Goal: Transaction & Acquisition: Purchase product/service

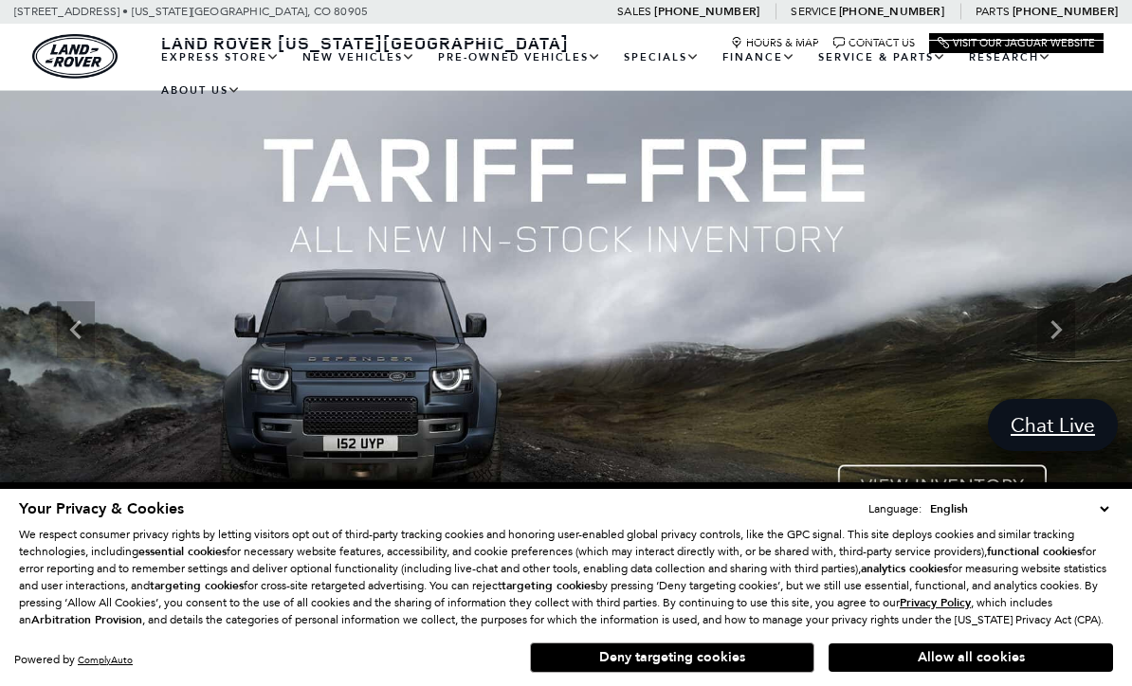
click at [0, 0] on link "View All Pre-Owned Vehicles" at bounding box center [0, 0] width 0 height 0
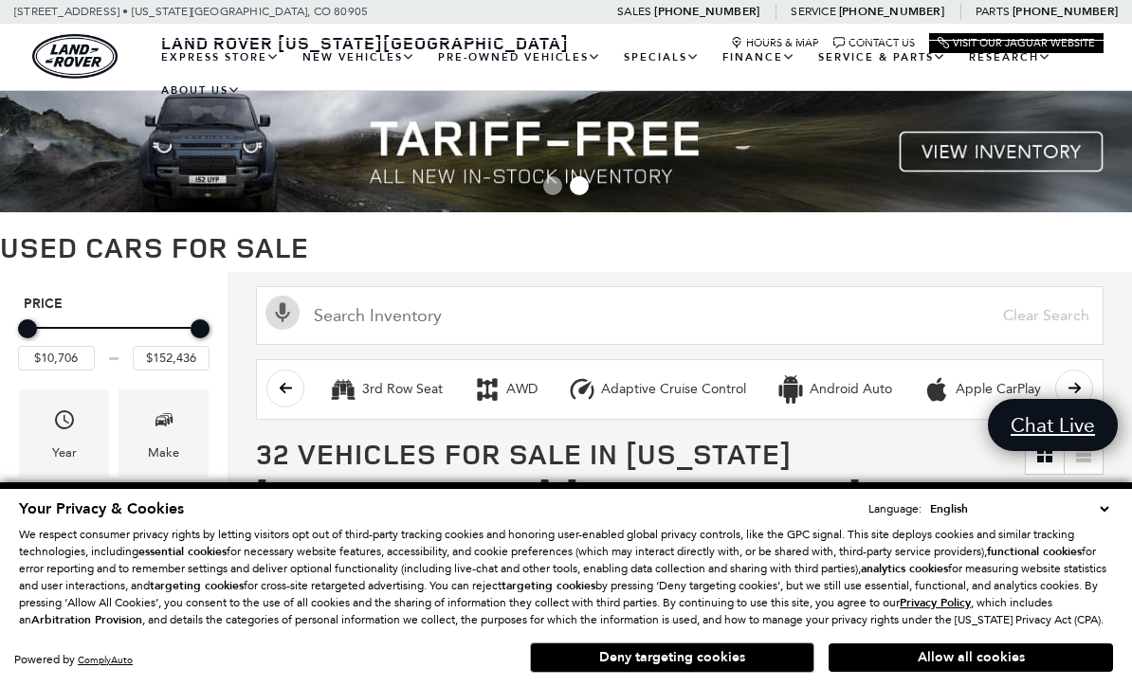
click at [758, 665] on button "Deny targeting cookies" at bounding box center [672, 658] width 284 height 30
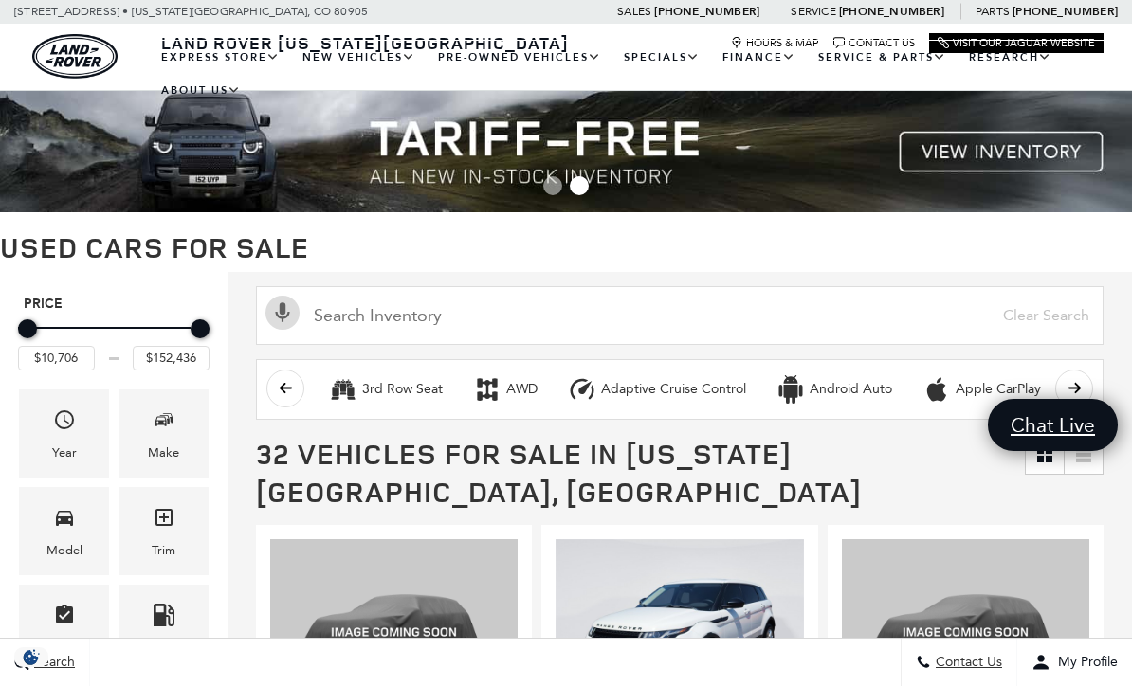
click at [157, 427] on icon "Make" at bounding box center [164, 420] width 23 height 23
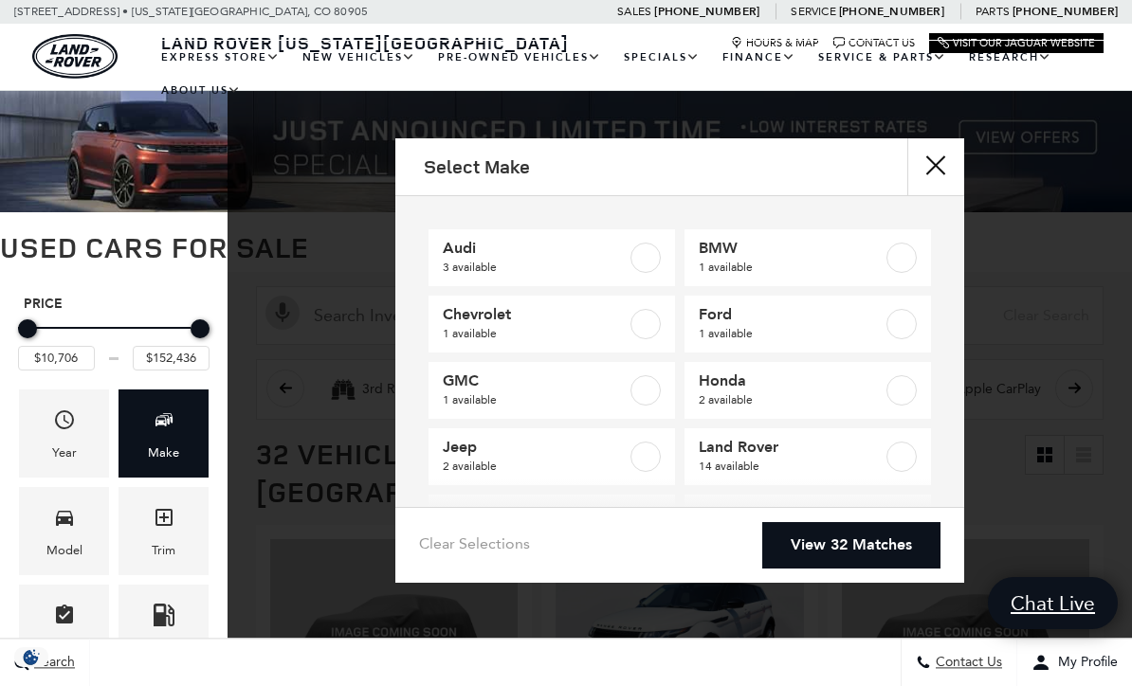
click at [905, 453] on label at bounding box center [901, 457] width 30 height 30
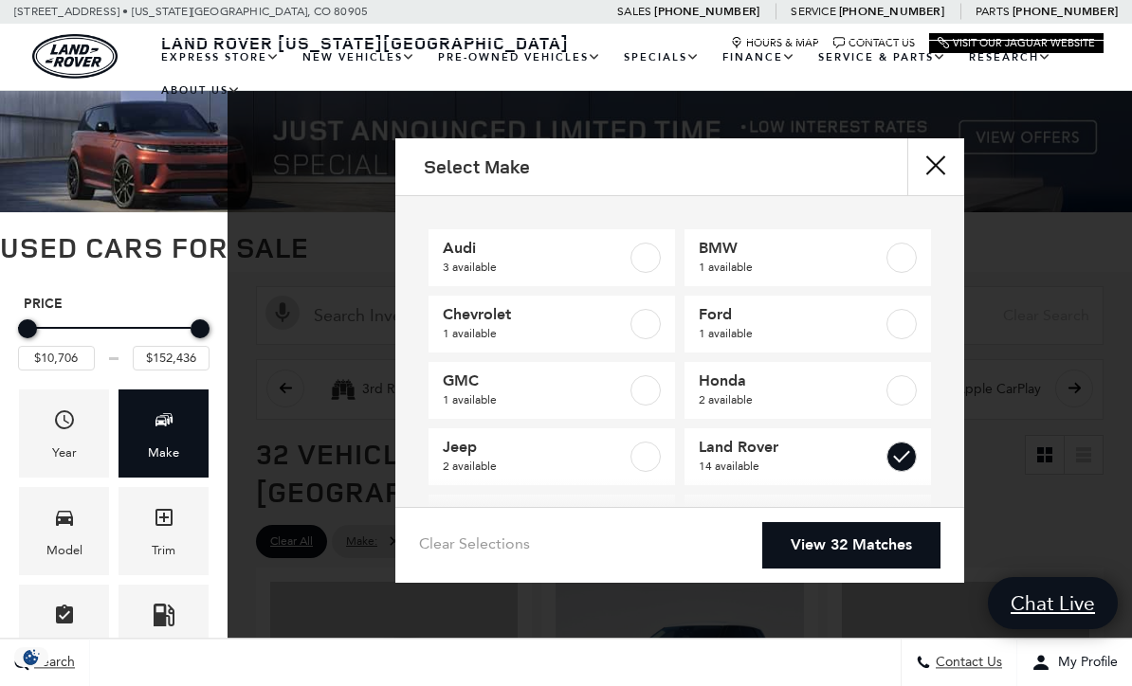
checkbox input "true"
click at [897, 569] on link "View 14 Matches" at bounding box center [851, 545] width 178 height 46
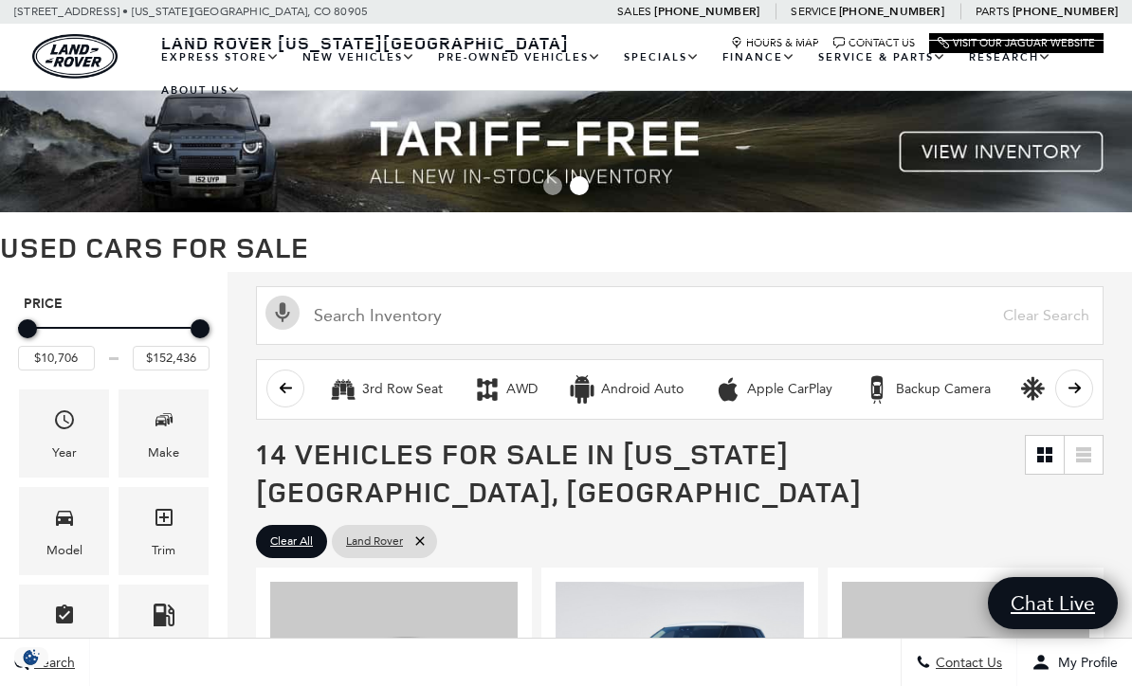
click at [62, 529] on icon "Model" at bounding box center [64, 517] width 23 height 23
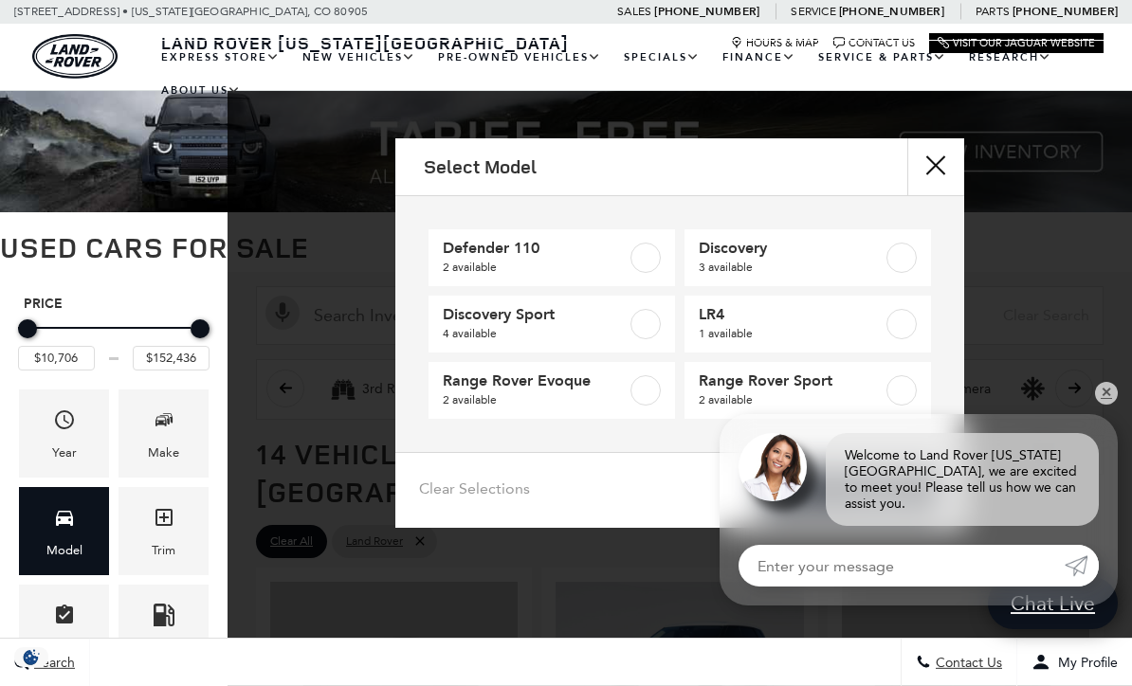
click at [909, 334] on label at bounding box center [901, 324] width 30 height 30
type input "$10,706"
checkbox input "true"
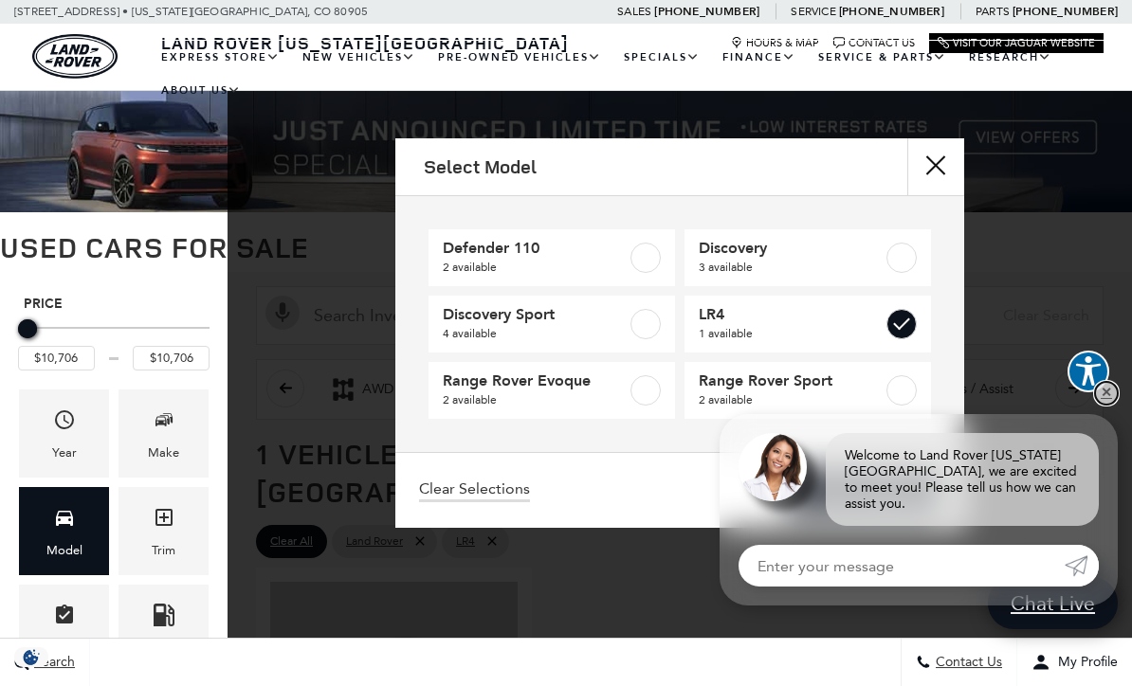
click at [1110, 399] on link "✕" at bounding box center [1106, 393] width 23 height 23
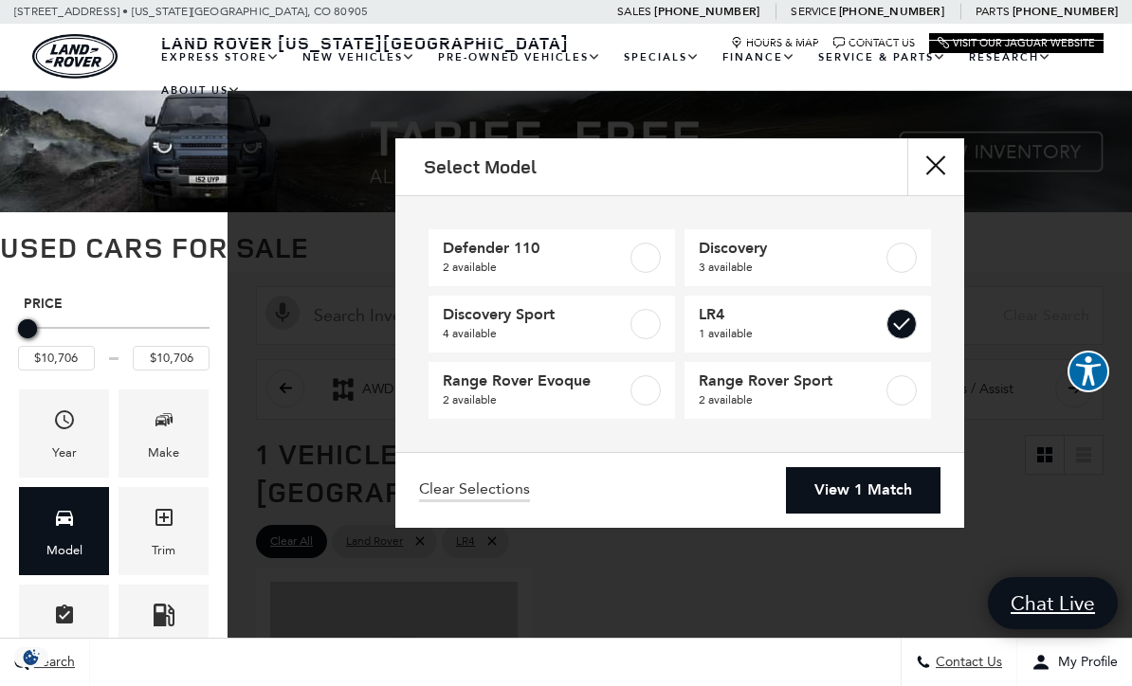
click at [896, 490] on link "View 1 Match" at bounding box center [863, 490] width 155 height 46
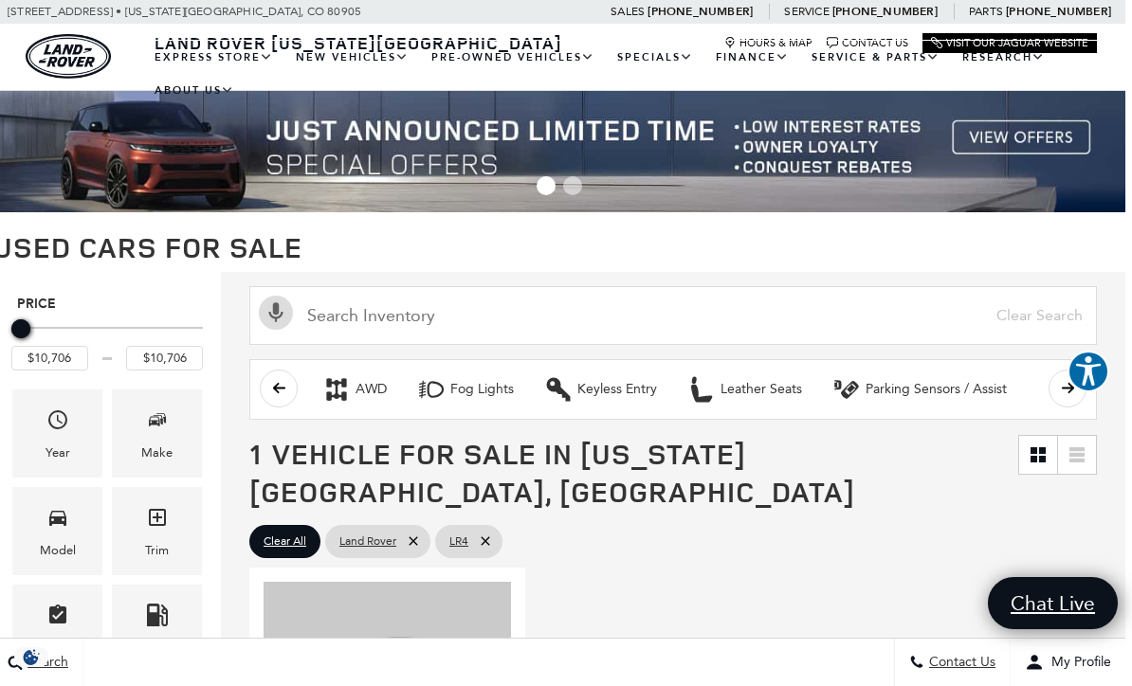
scroll to position [0, 6]
